Goal: Information Seeking & Learning: Compare options

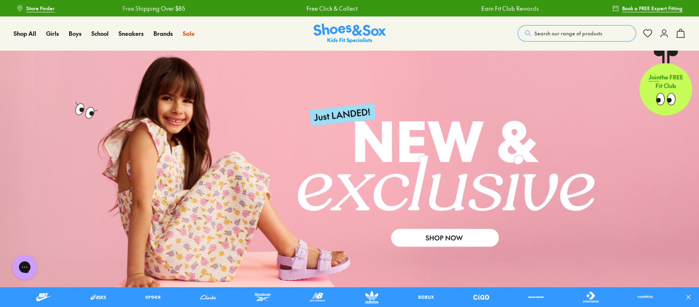
click at [544, 34] on span "Search our range of products" at bounding box center [569, 33] width 68 height 7
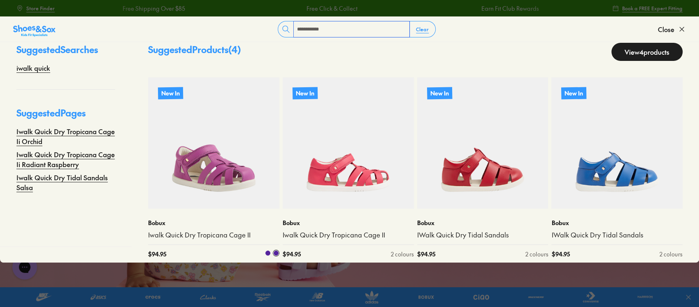
scroll to position [23, 0]
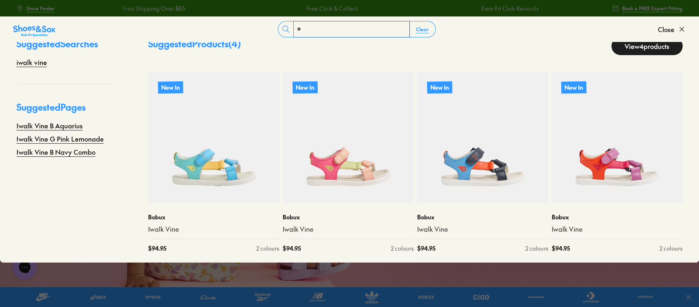
type input "*"
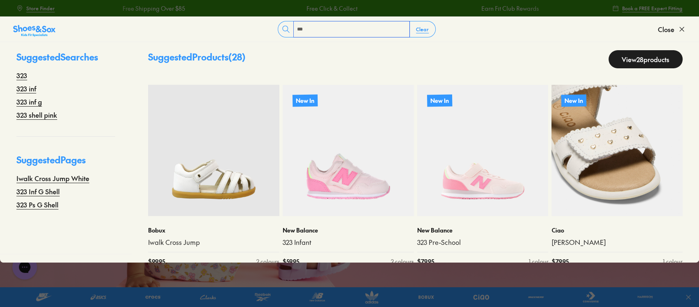
scroll to position [0, 0]
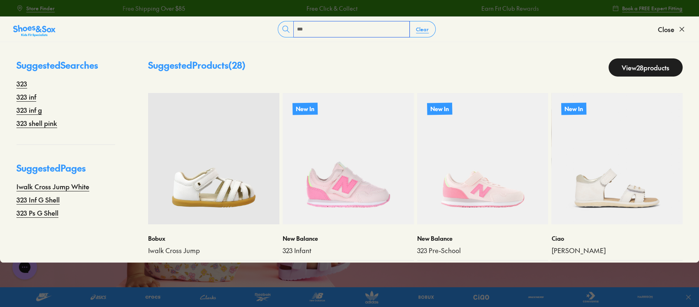
type input "***"
click at [635, 67] on link "View 28 products" at bounding box center [646, 67] width 74 height 18
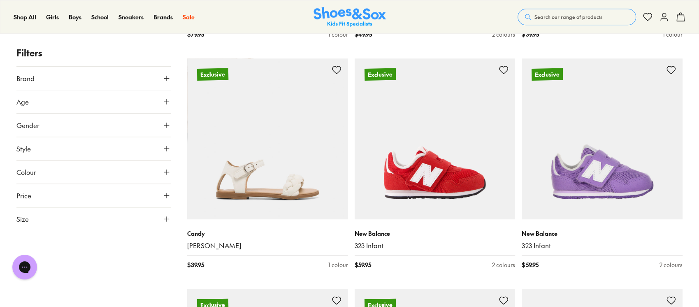
scroll to position [603, 0]
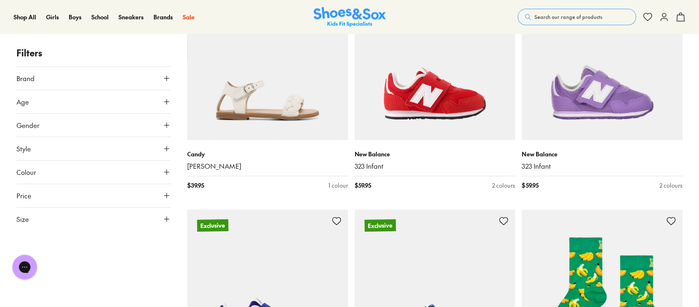
click at [545, 18] on span "Search our range of products" at bounding box center [569, 16] width 68 height 7
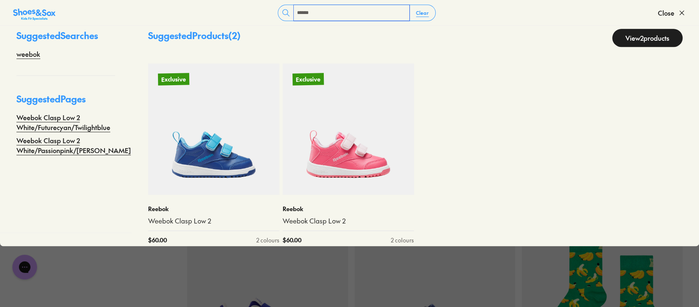
scroll to position [23, 0]
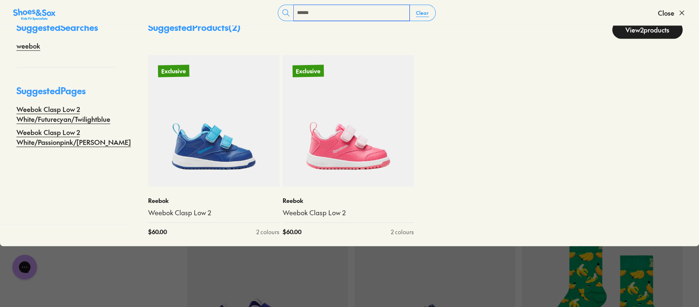
click at [356, 18] on input "******" at bounding box center [352, 13] width 116 height 16
type input "*"
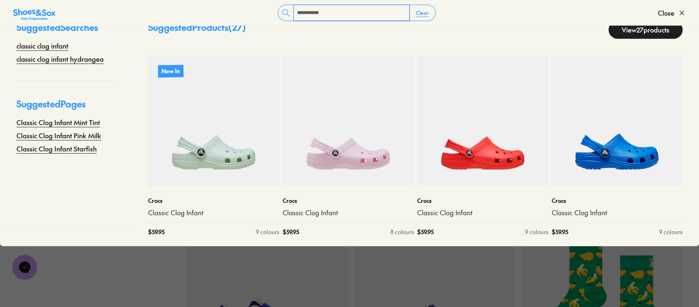
scroll to position [0, 0]
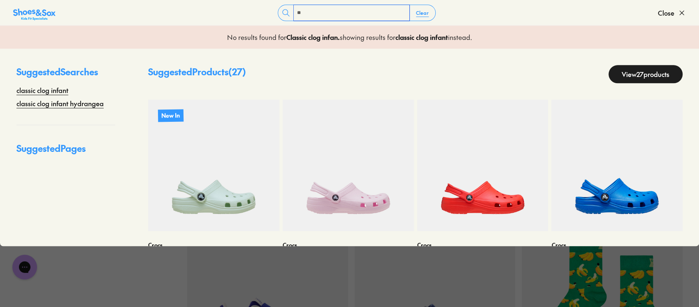
type input "*"
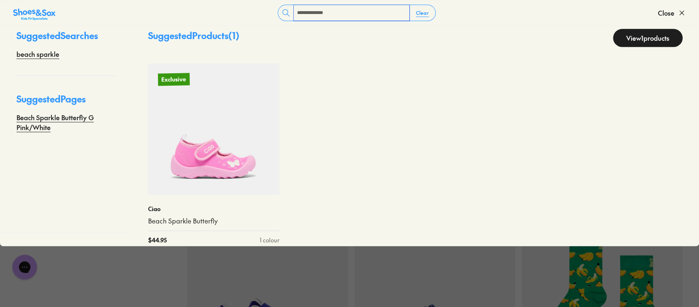
scroll to position [23, 0]
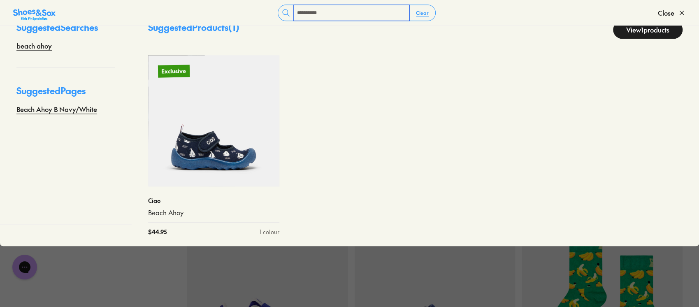
type input "**********"
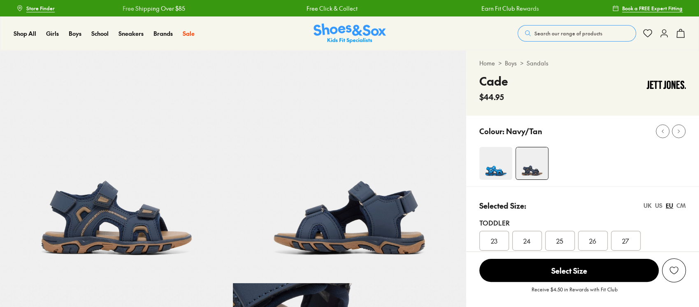
select select "*"
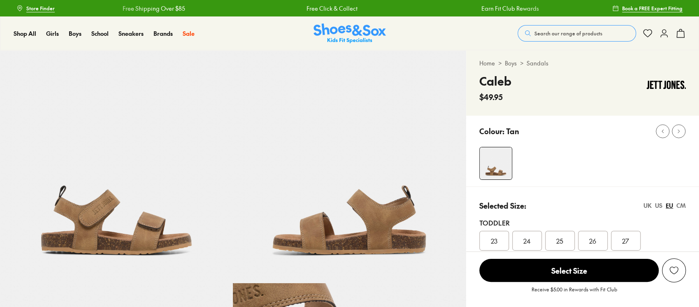
select select "*"
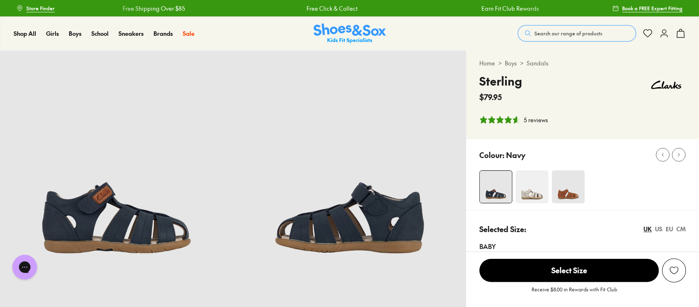
select select "*"
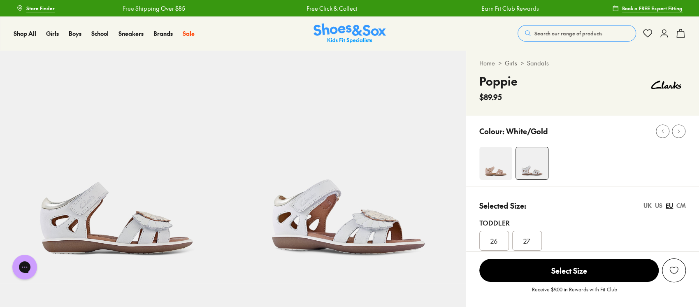
select select "*"
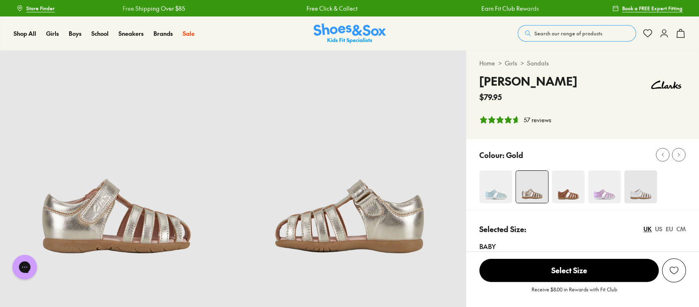
select select "*"
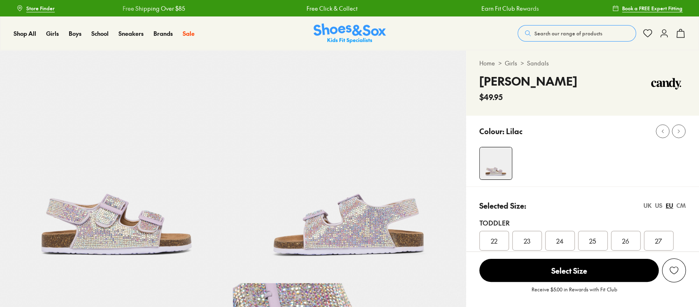
select select "*"
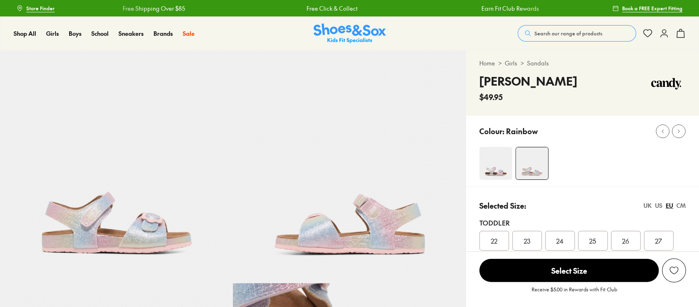
select select "*"
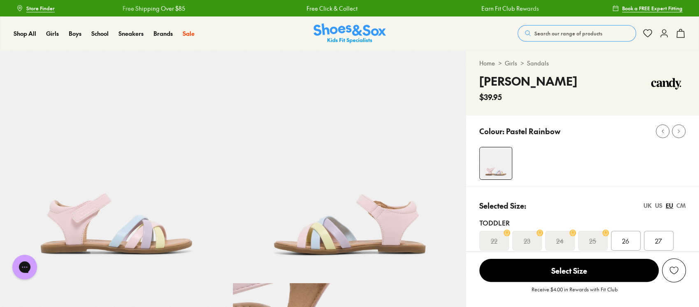
select select "*"
